Goal: Task Accomplishment & Management: Use online tool/utility

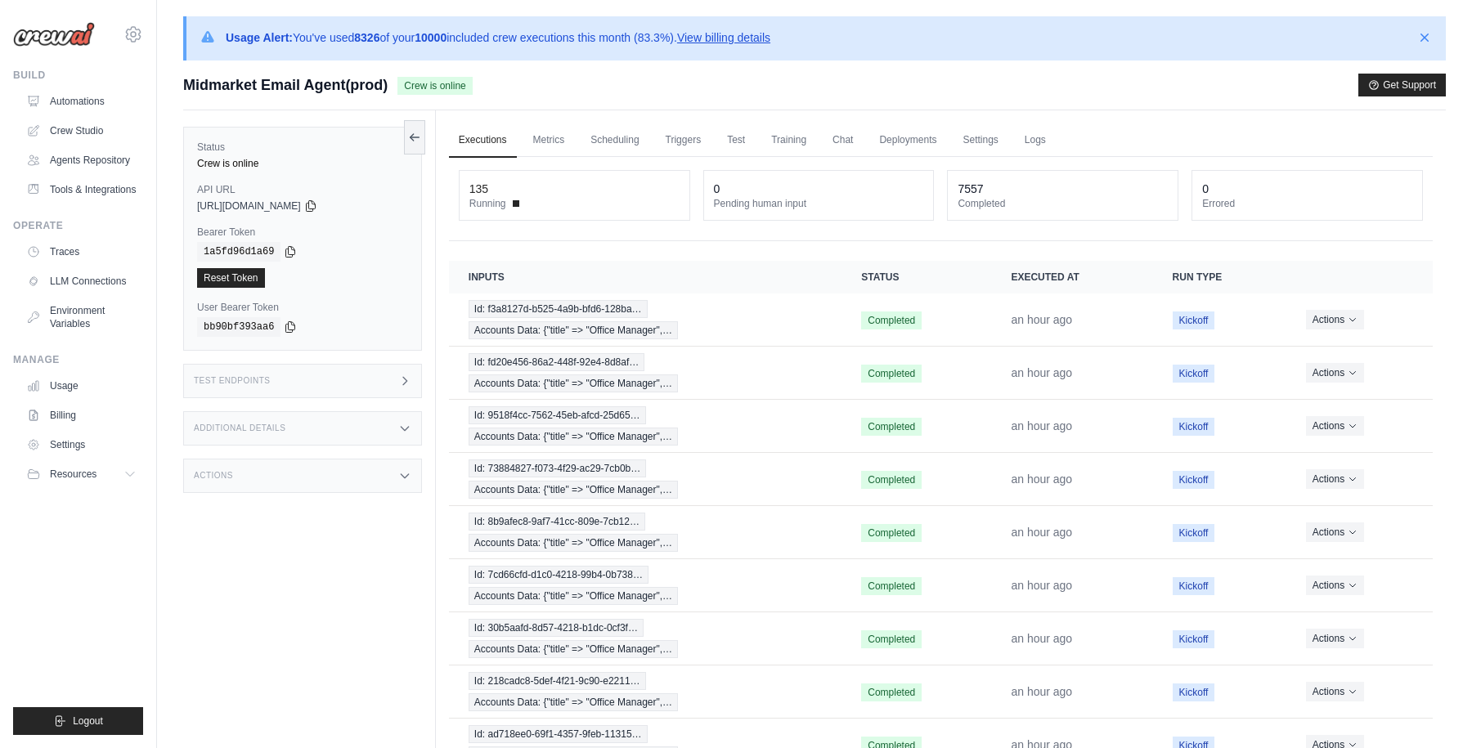
click at [528, 88] on div "Midmarket Email Agent(prod) Crew is online Get Support" at bounding box center [814, 85] width 1263 height 23
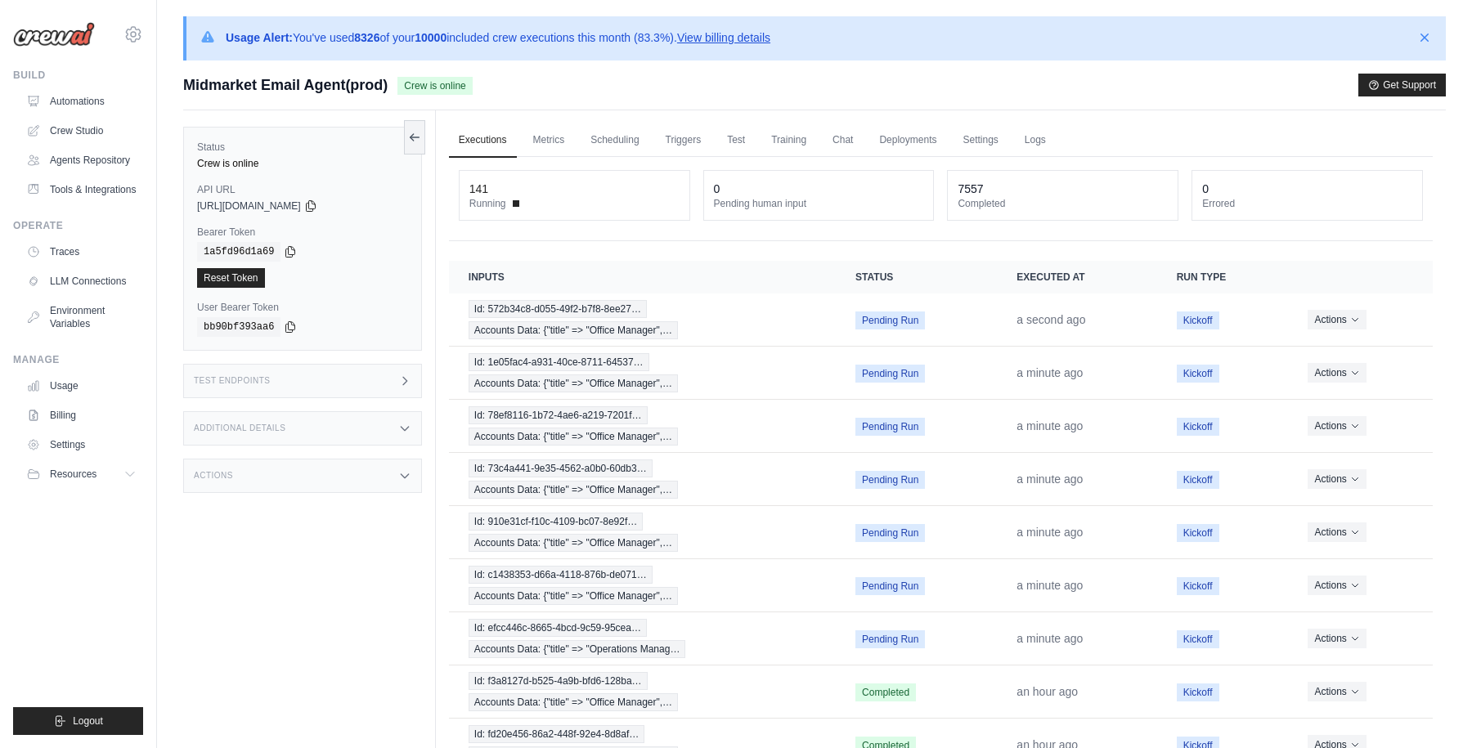
click at [590, 89] on div "Midmarket Email Agent(prod) Crew is online Get Support" at bounding box center [814, 85] width 1263 height 23
